Goal: Transaction & Acquisition: Book appointment/travel/reservation

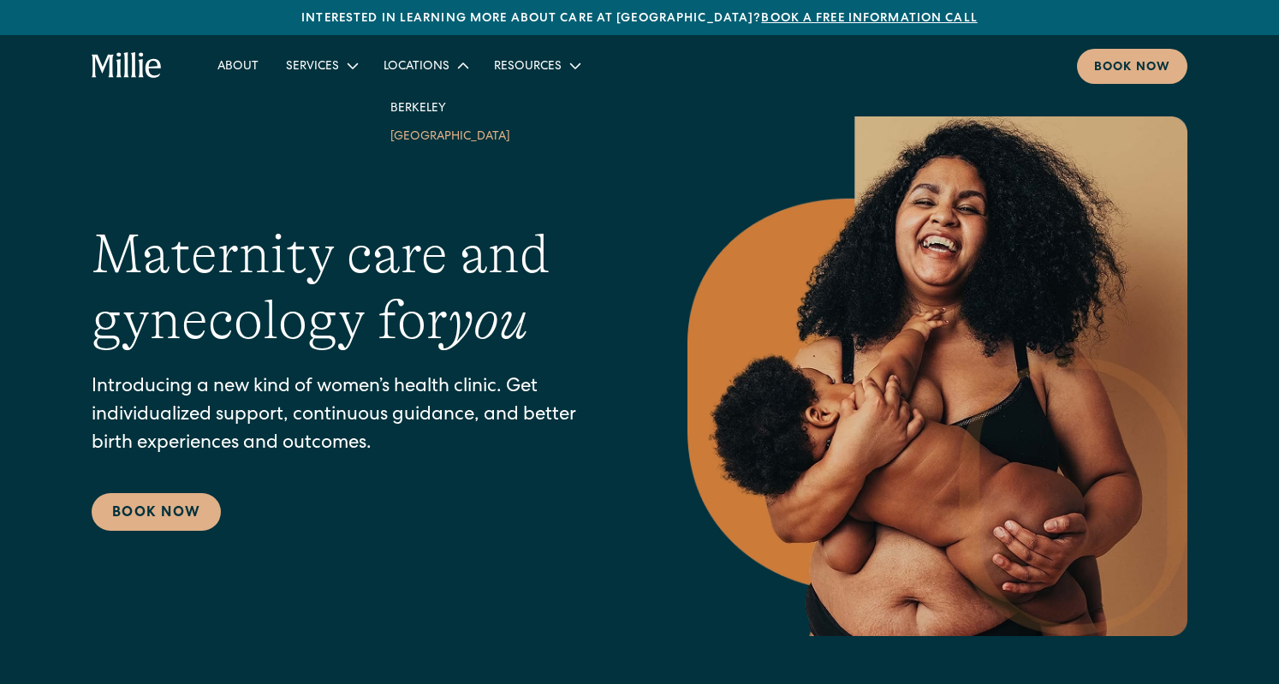
click at [424, 143] on link "[GEOGRAPHIC_DATA]" at bounding box center [450, 136] width 147 height 28
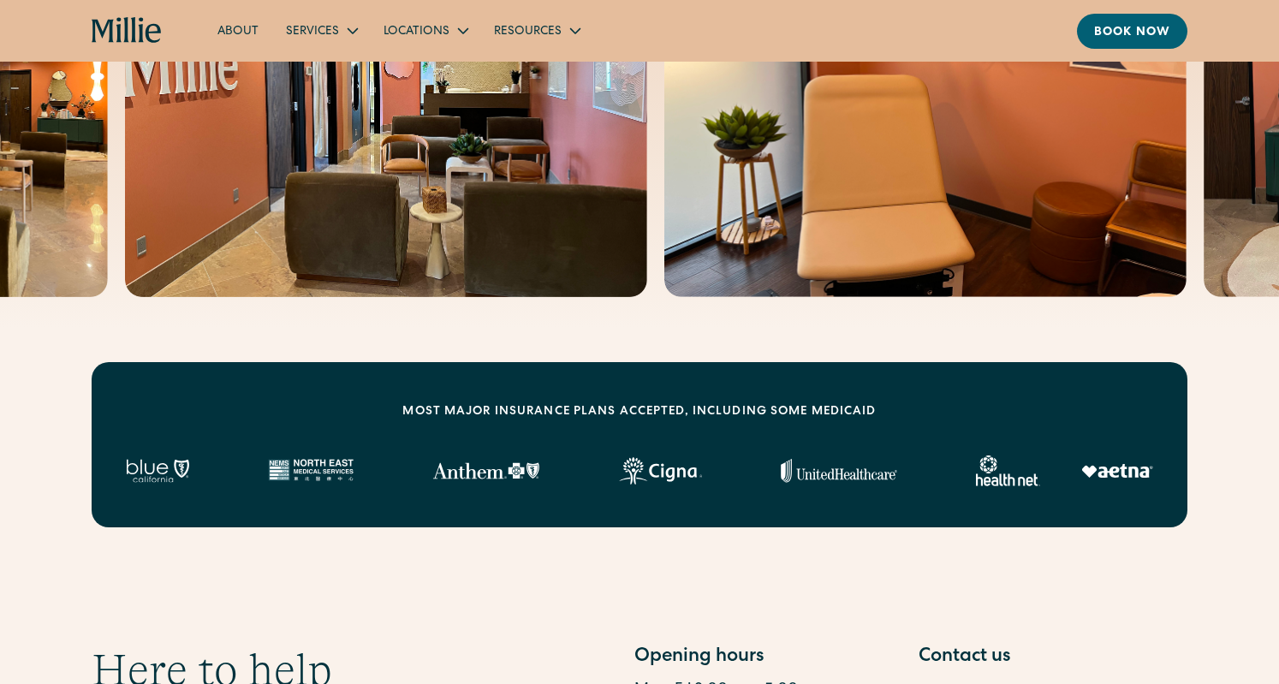
scroll to position [475, 0]
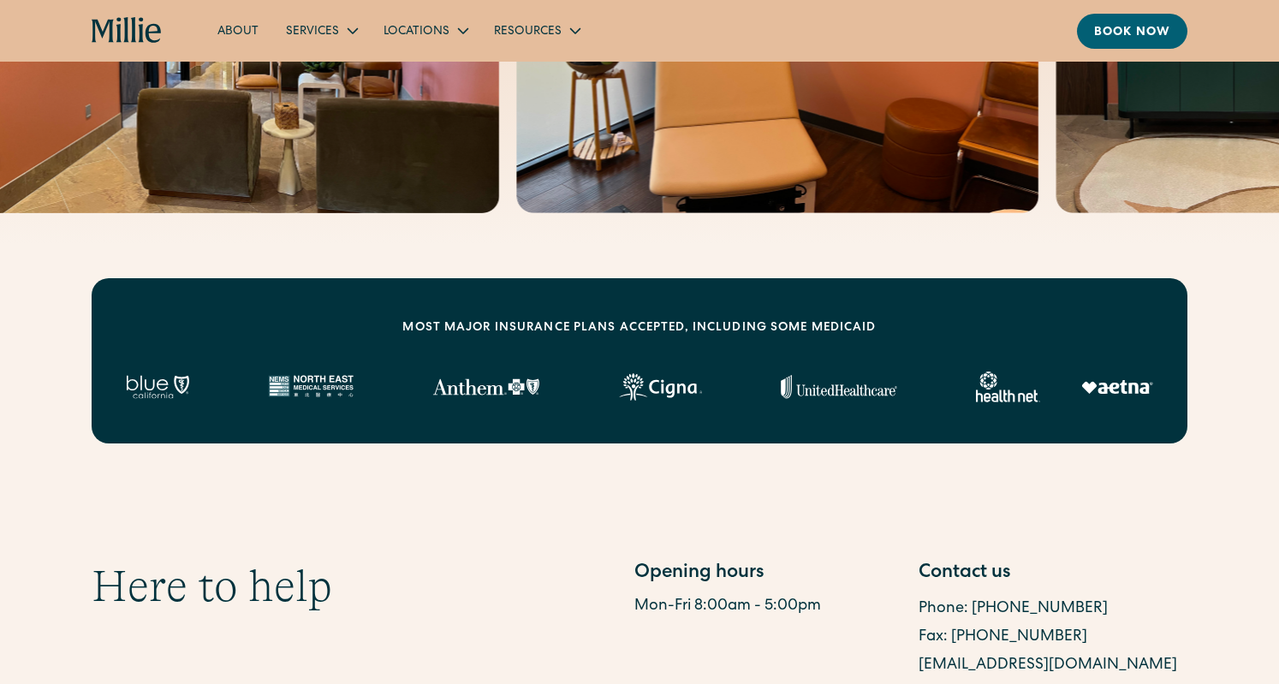
click at [1112, 48] on div "About Services Maternity Gynecology Classes & Other Support Locations Berkeley …" at bounding box center [639, 31] width 1279 height 62
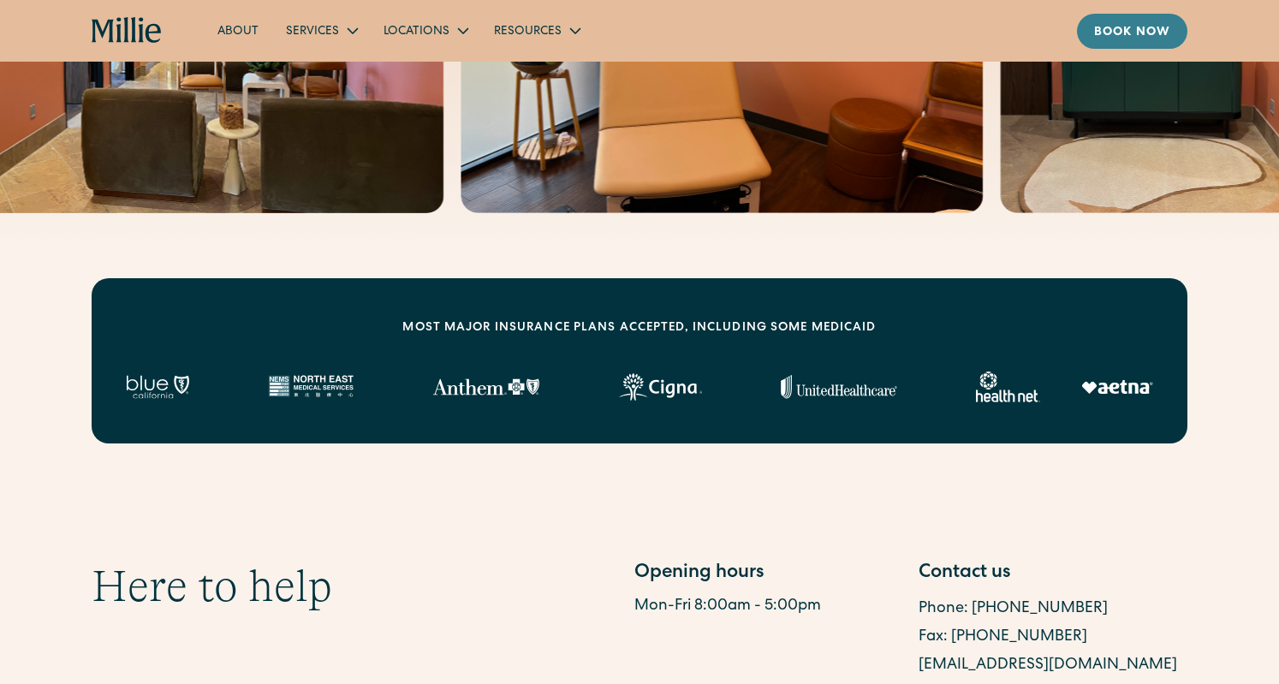
click at [1108, 28] on div "Book now" at bounding box center [1132, 33] width 76 height 18
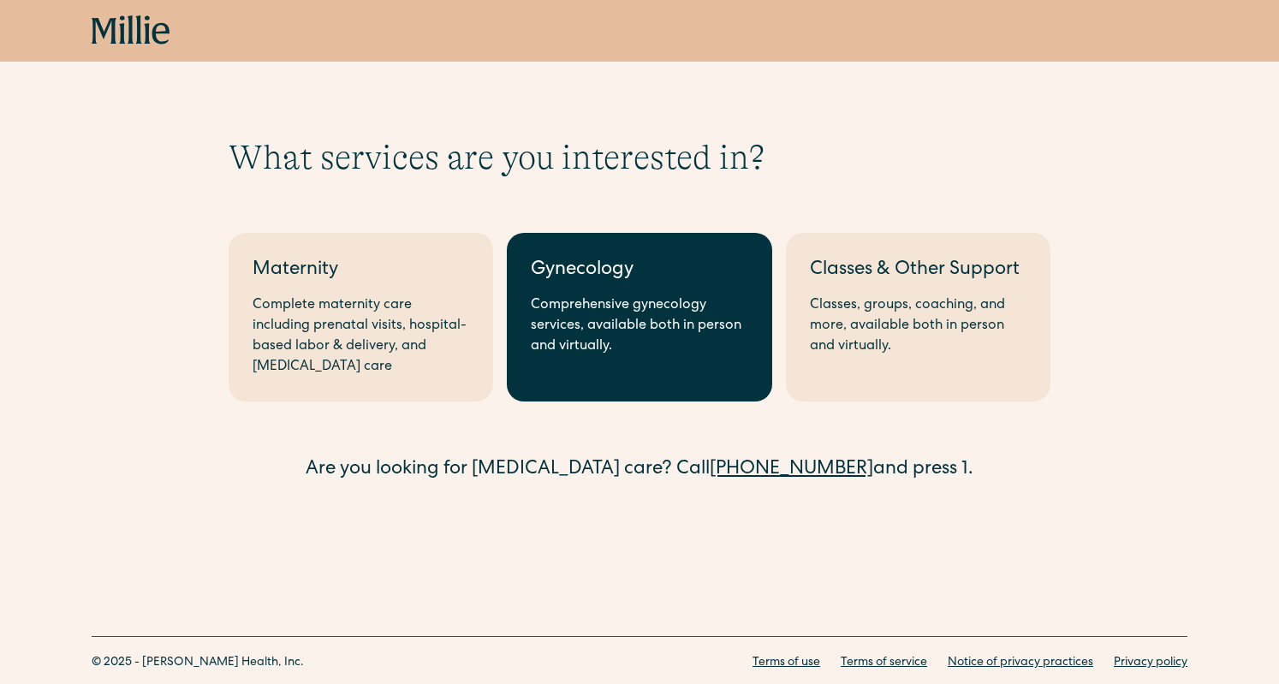
click at [678, 346] on div "Comprehensive gynecology services, available both in person and virtually." at bounding box center [639, 326] width 217 height 62
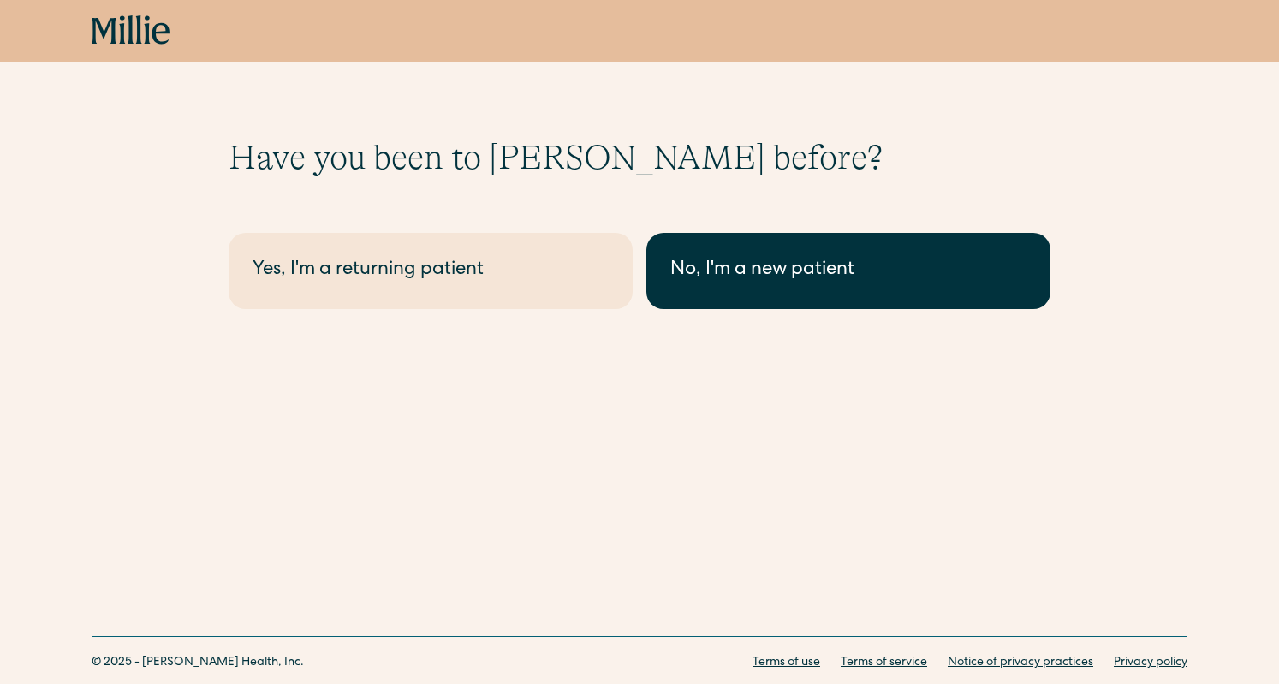
click at [711, 277] on div "No, I'm a new patient" at bounding box center [848, 271] width 356 height 28
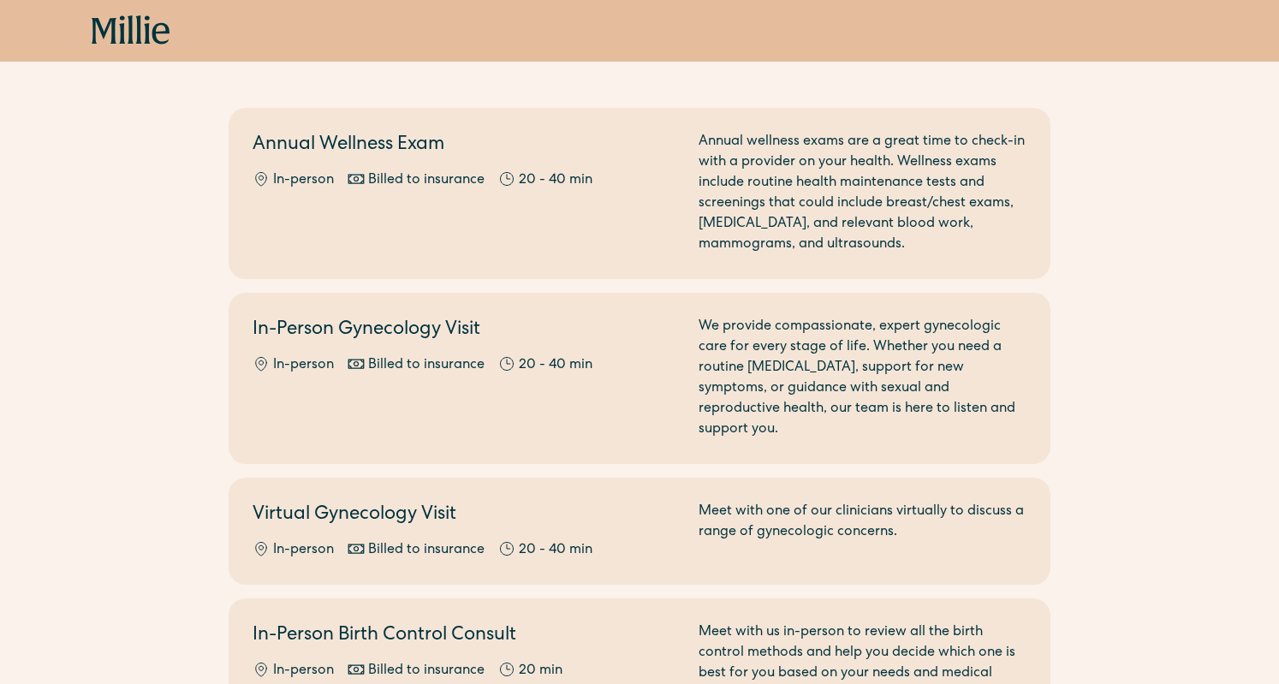
scroll to position [139, 0]
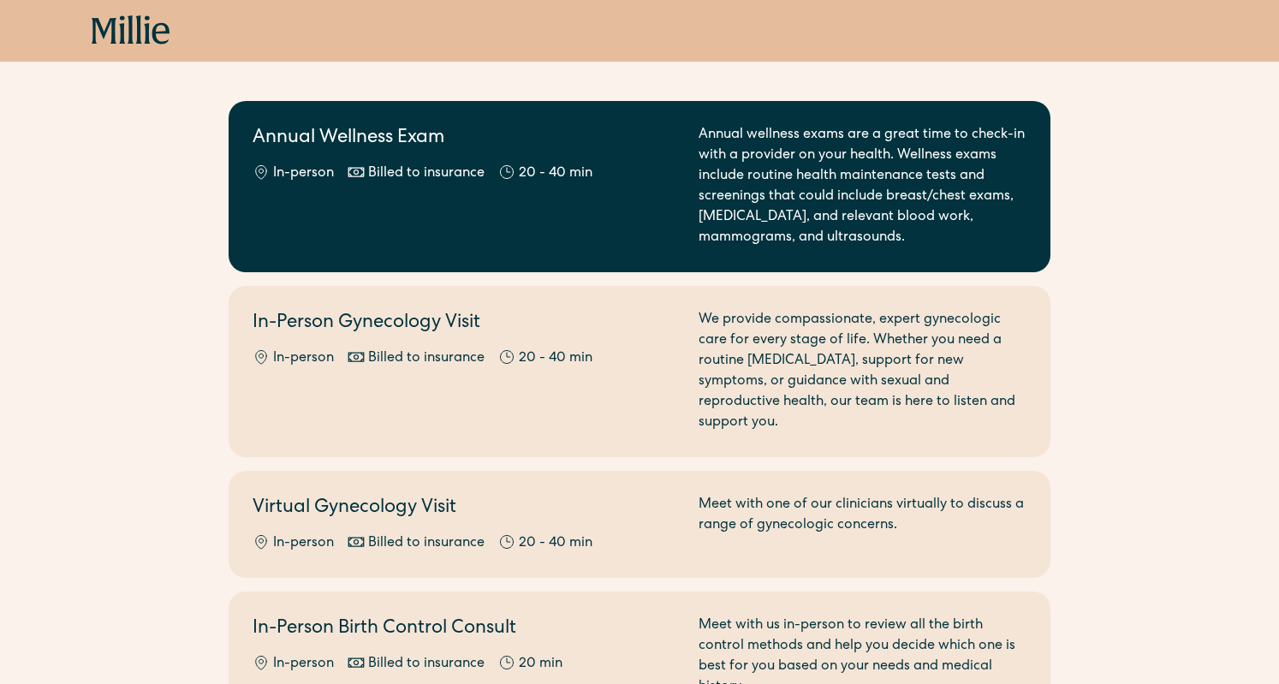
click at [830, 160] on div "Annual wellness exams are a great time to check-in with a provider on your heal…" at bounding box center [863, 186] width 328 height 123
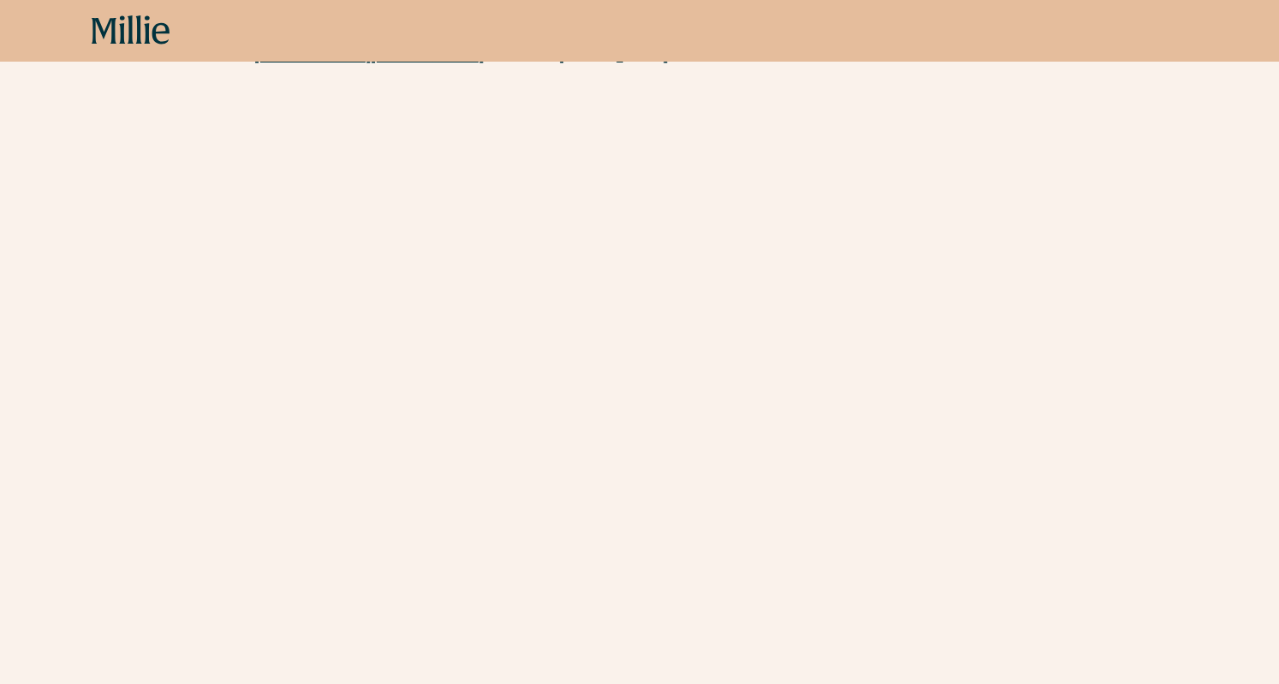
scroll to position [343, 0]
